Goal: Information Seeking & Learning: Learn about a topic

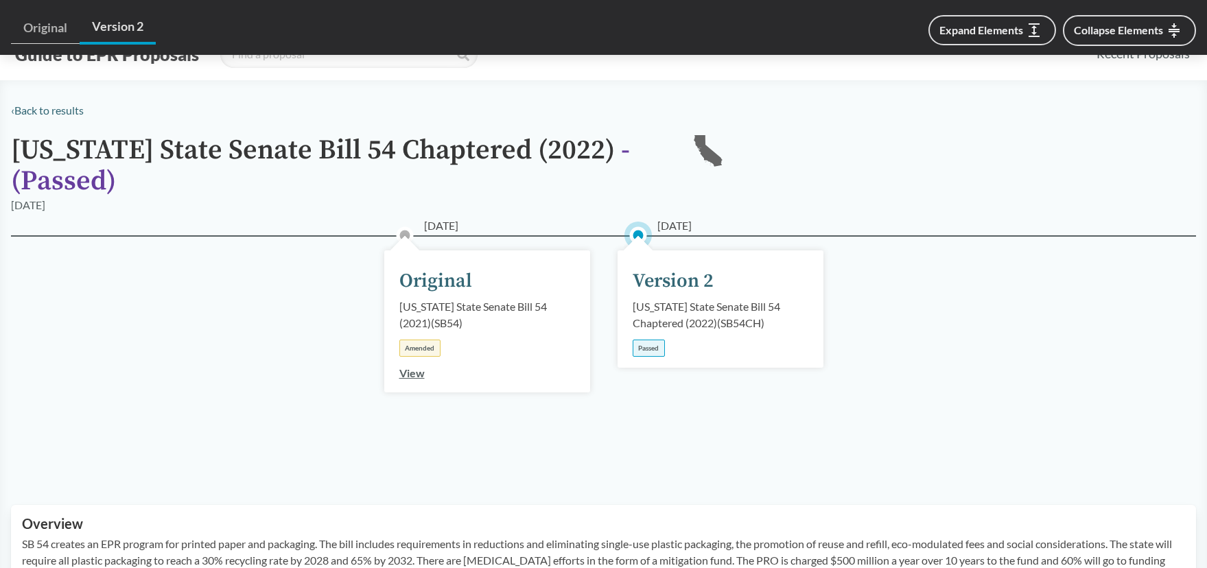
scroll to position [638, 0]
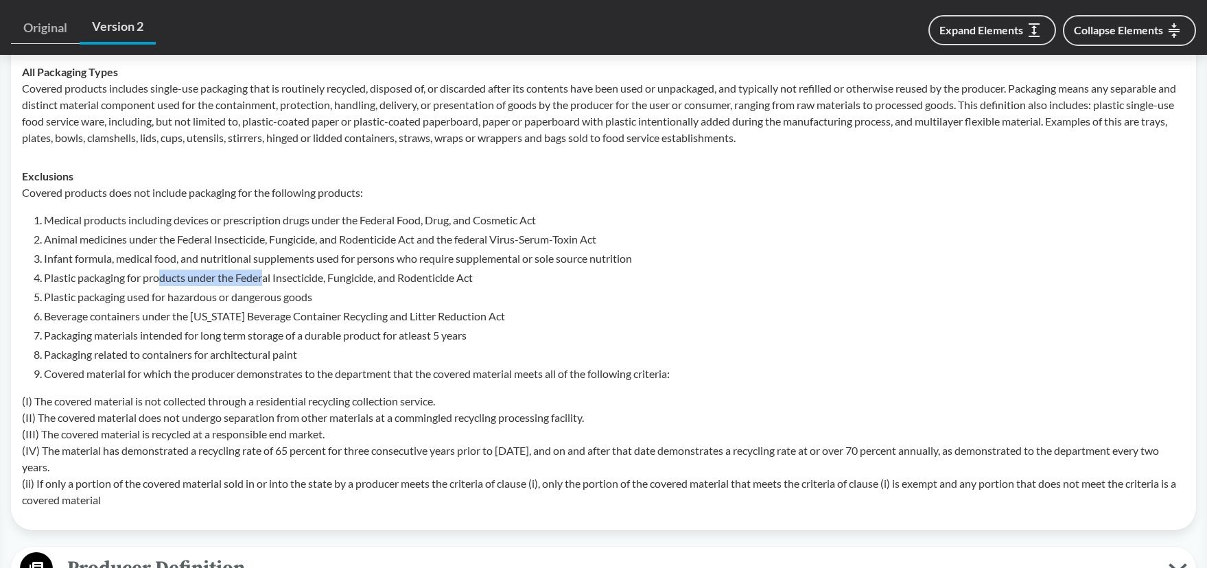
drag, startPoint x: 202, startPoint y: 275, endPoint x: 267, endPoint y: 274, distance: 64.5
click at [267, 274] on li "Plastic packaging for products under the Federal Insecticide, Fungicide, and Ro…" at bounding box center [614, 278] width 1141 height 16
click at [273, 275] on li "Plastic packaging for products under the Federal Insecticide, Fungicide, and Ro…" at bounding box center [614, 278] width 1141 height 16
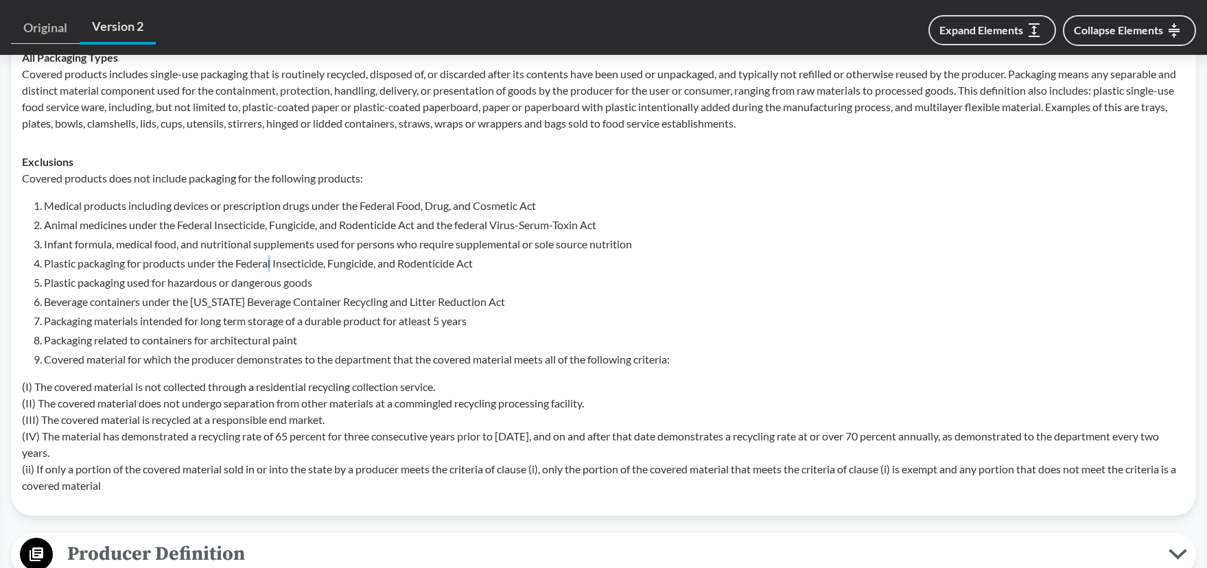
scroll to position [655, 0]
drag, startPoint x: 159, startPoint y: 220, endPoint x: 331, endPoint y: 218, distance: 171.6
click at [311, 219] on li "Animal medicines under the Federal Insecticide, Fungicide, and Rodenticide Act …" at bounding box center [614, 223] width 1141 height 16
click at [331, 218] on li "Animal medicines under the Federal Insecticide, Fungicide, and Rodenticide Act …" at bounding box center [614, 223] width 1141 height 16
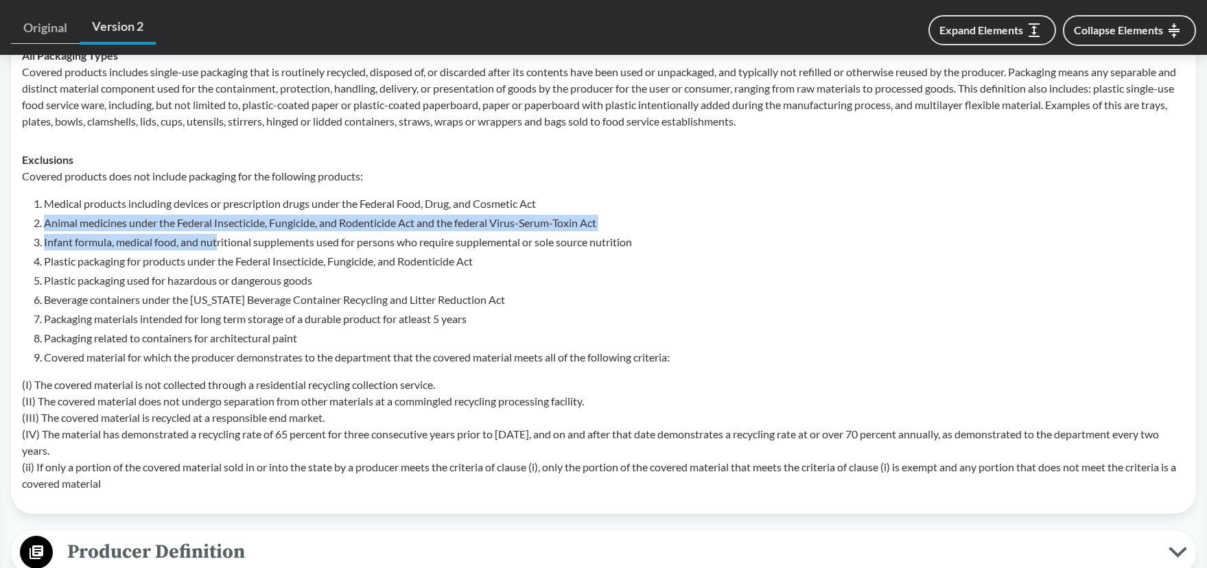
drag, startPoint x: 53, startPoint y: 229, endPoint x: 220, endPoint y: 240, distance: 167.1
click at [220, 240] on ol "Medical products including devices or prescription drugs under the Federal Food…" at bounding box center [614, 281] width 1141 height 170
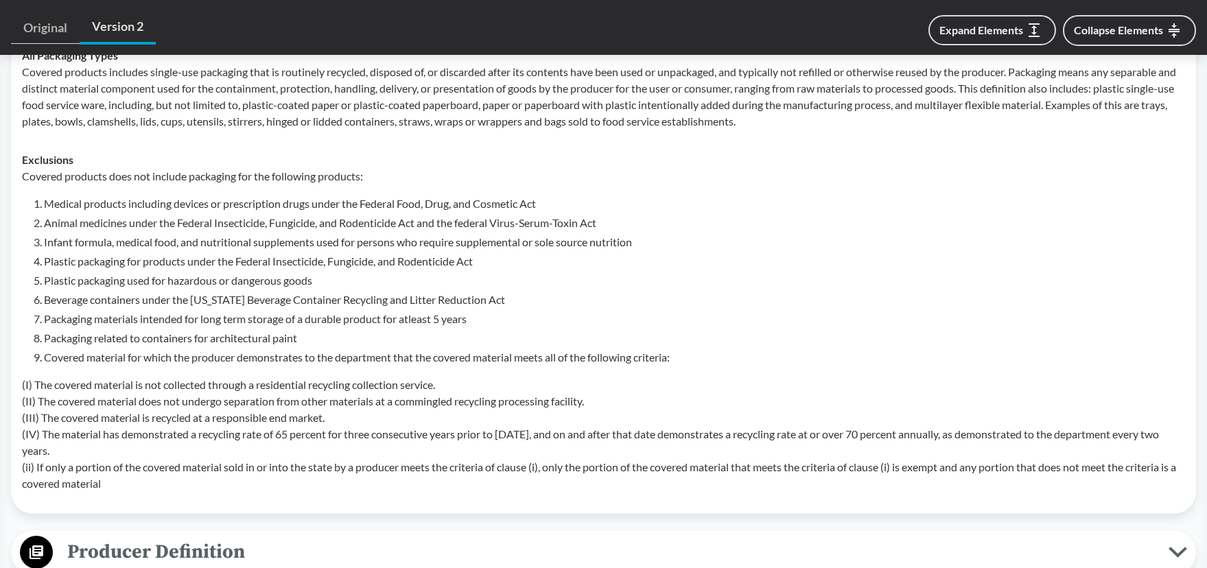
click at [220, 240] on li "Infant formula, medical food, and nutritional supplements used for persons who …" at bounding box center [614, 242] width 1141 height 16
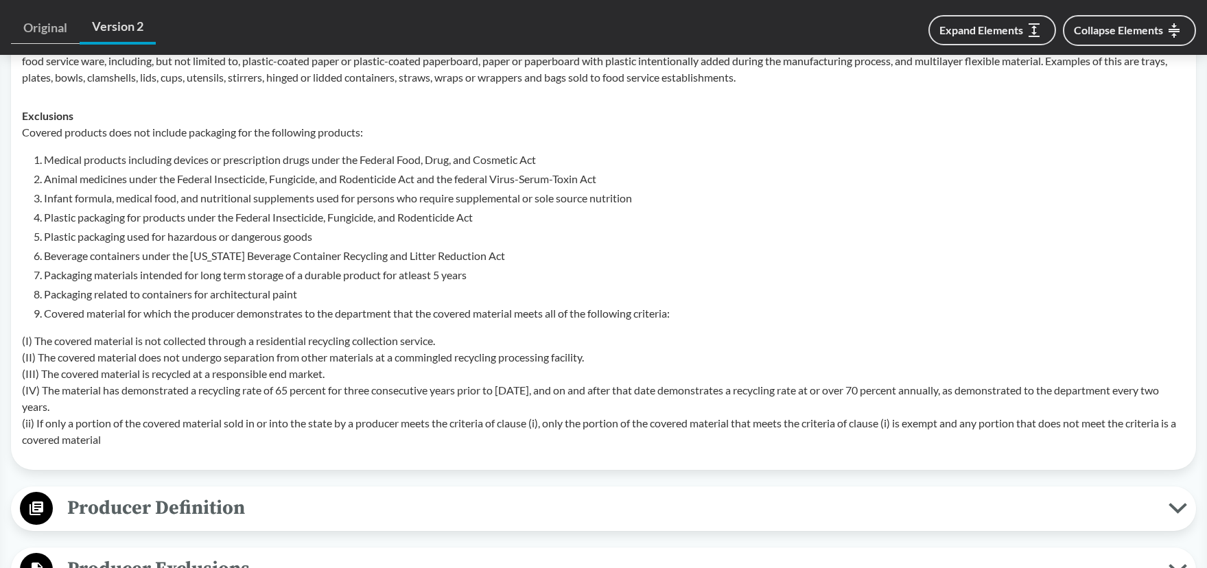
scroll to position [703, 0]
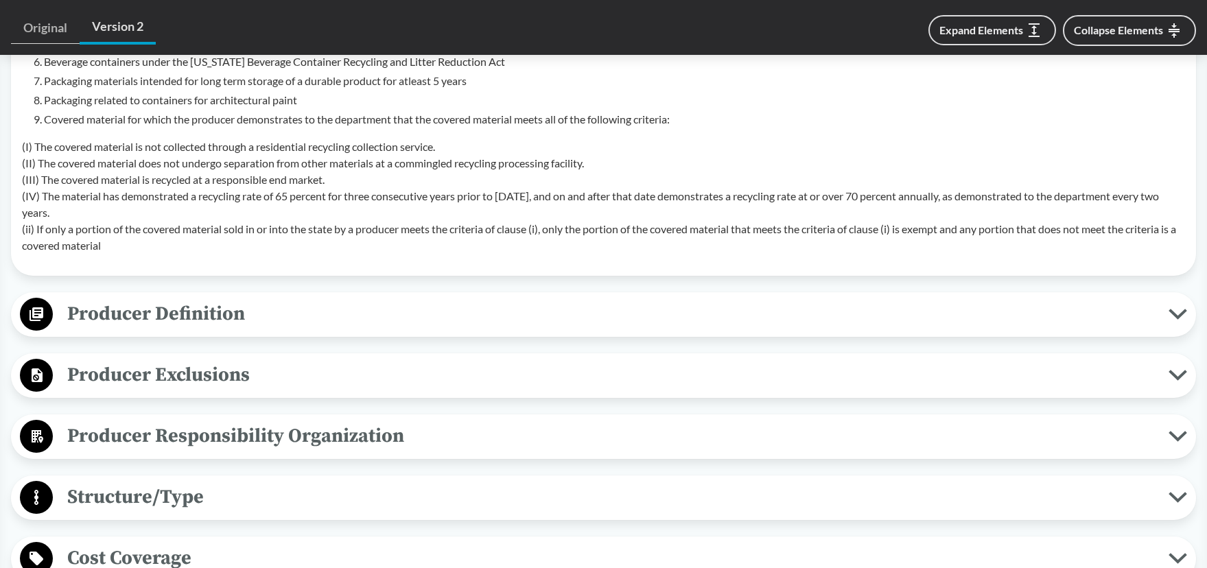
click at [152, 377] on span "Producer Exclusions" at bounding box center [611, 375] width 1116 height 31
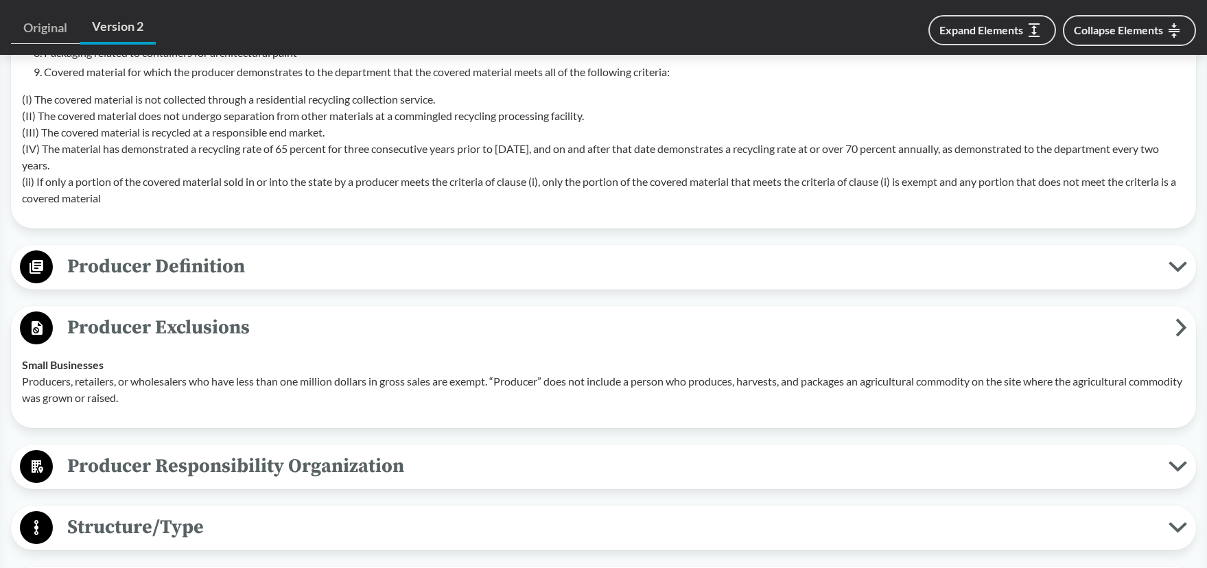
scroll to position [943, 0]
